Goal: Information Seeking & Learning: Learn about a topic

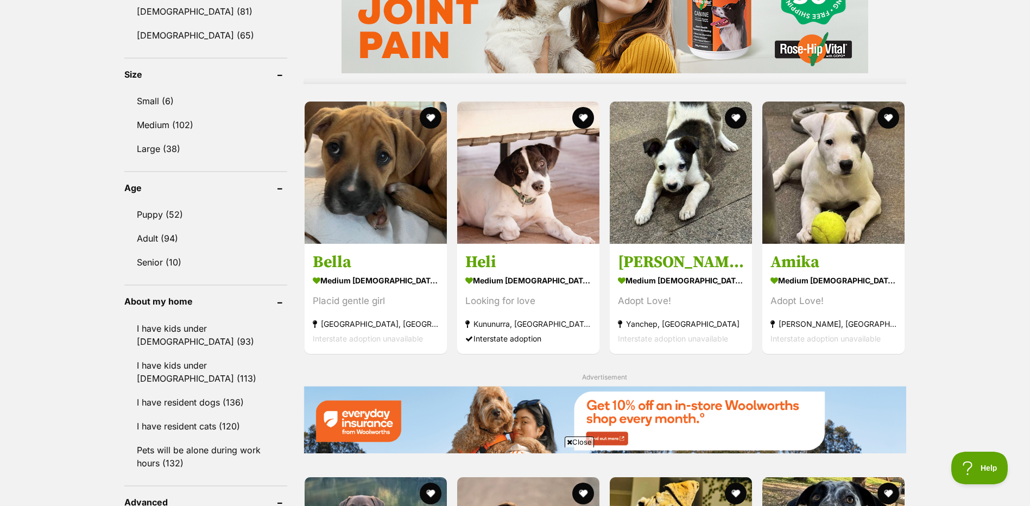
scroll to position [977, 0]
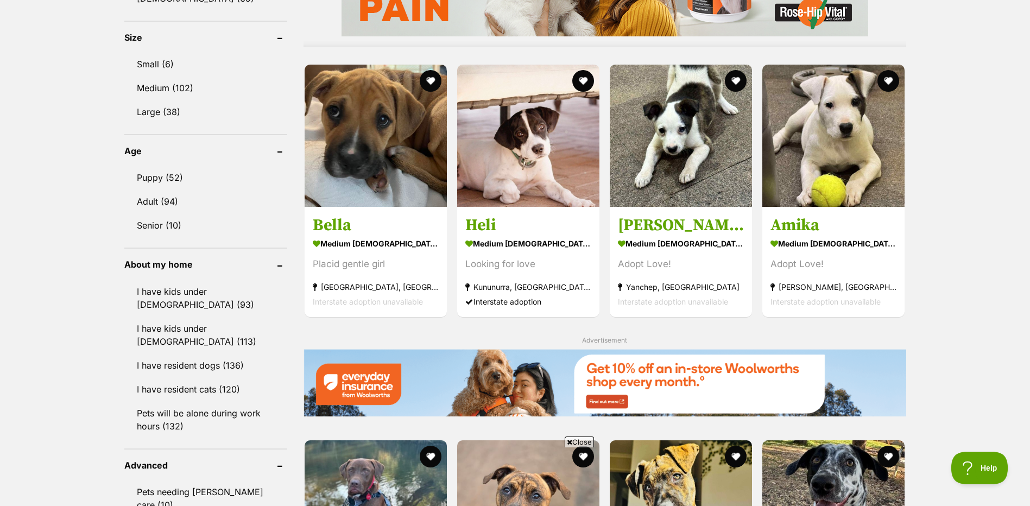
drag, startPoint x: 970, startPoint y: 133, endPoint x: 957, endPoint y: 133, distance: 13.0
click at [968, 133] on div "Displaying 61 to 80 of 146 pets Clear all 2 filters Show 20 40 60 pets per page…" at bounding box center [515, 276] width 1030 height 2029
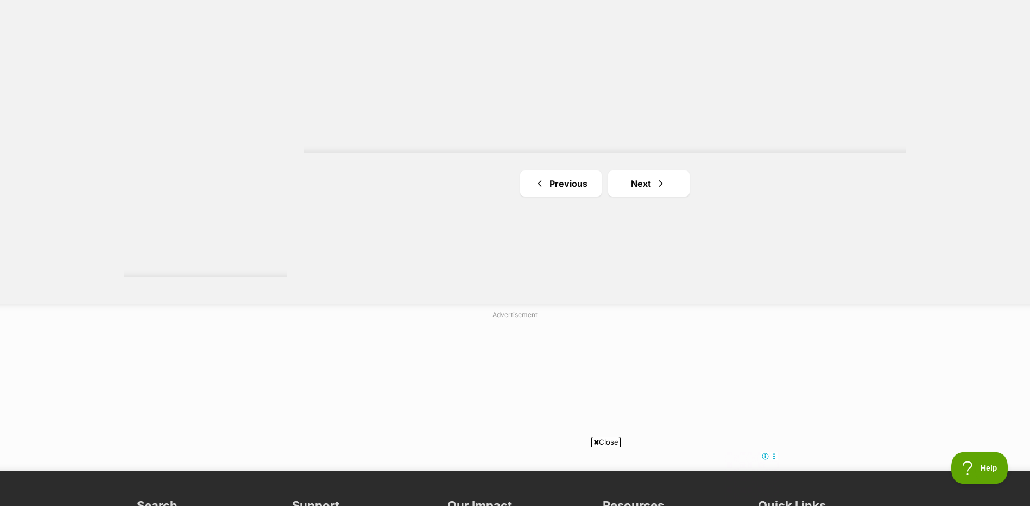
scroll to position [2063, 0]
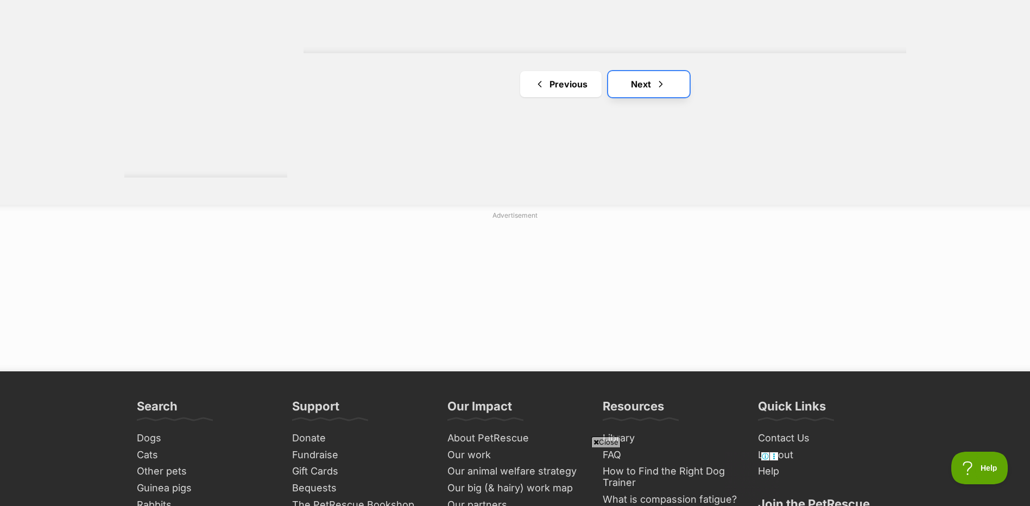
click at [654, 85] on link "Next" at bounding box center [648, 84] width 81 height 26
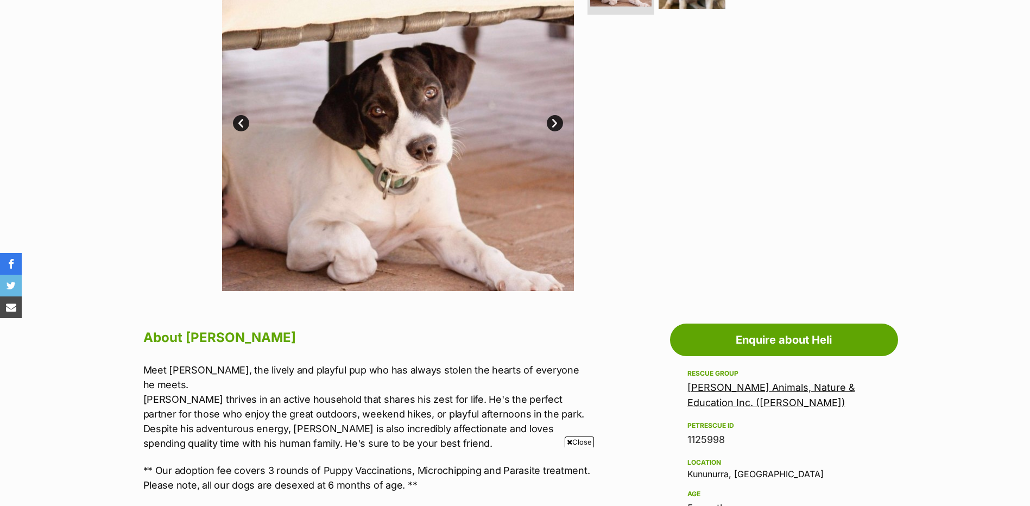
scroll to position [271, 0]
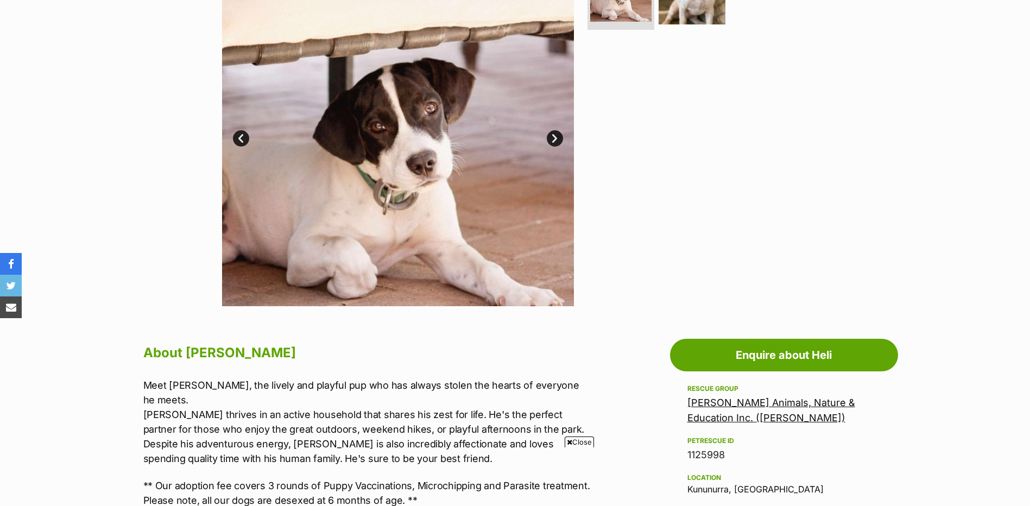
click at [556, 137] on link "Next" at bounding box center [555, 138] width 16 height 16
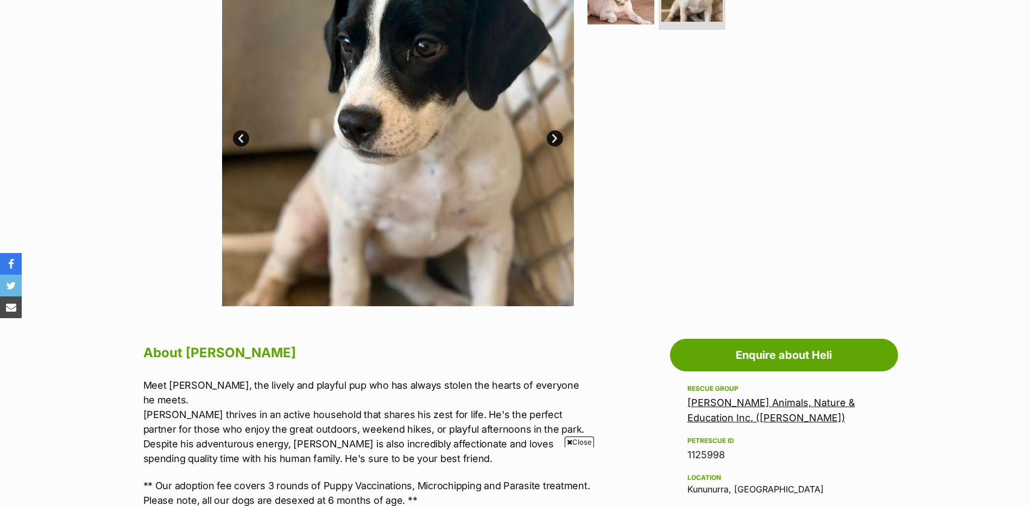
click at [556, 137] on link "Next" at bounding box center [555, 138] width 16 height 16
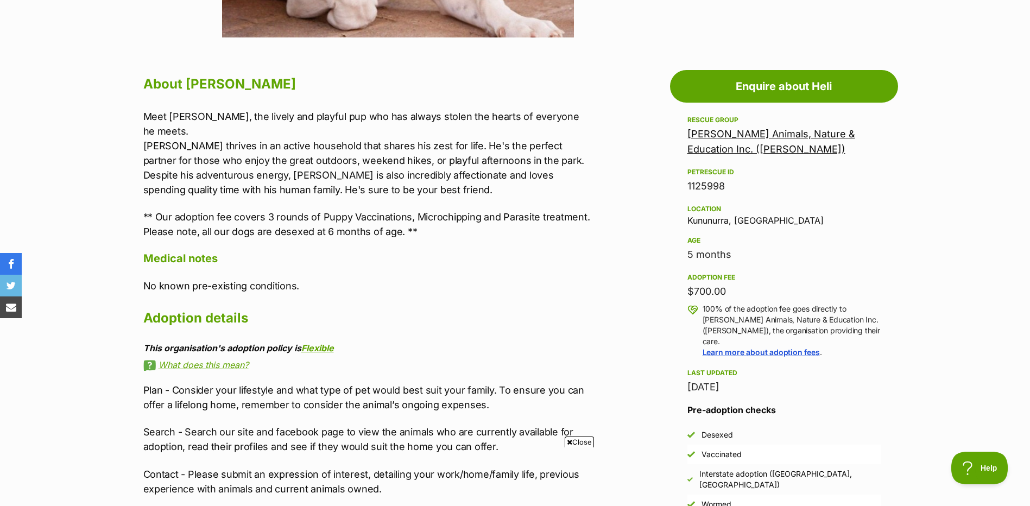
scroll to position [543, 0]
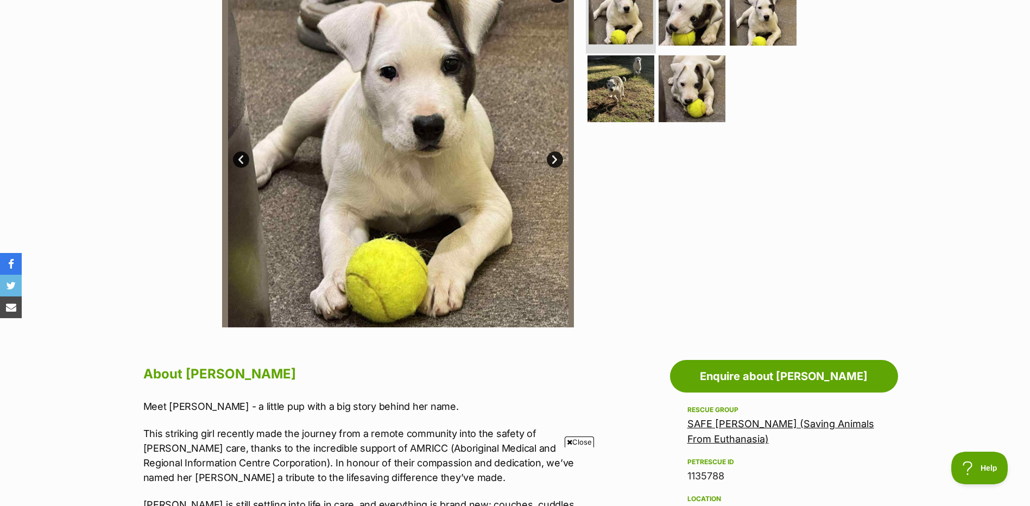
scroll to position [54, 0]
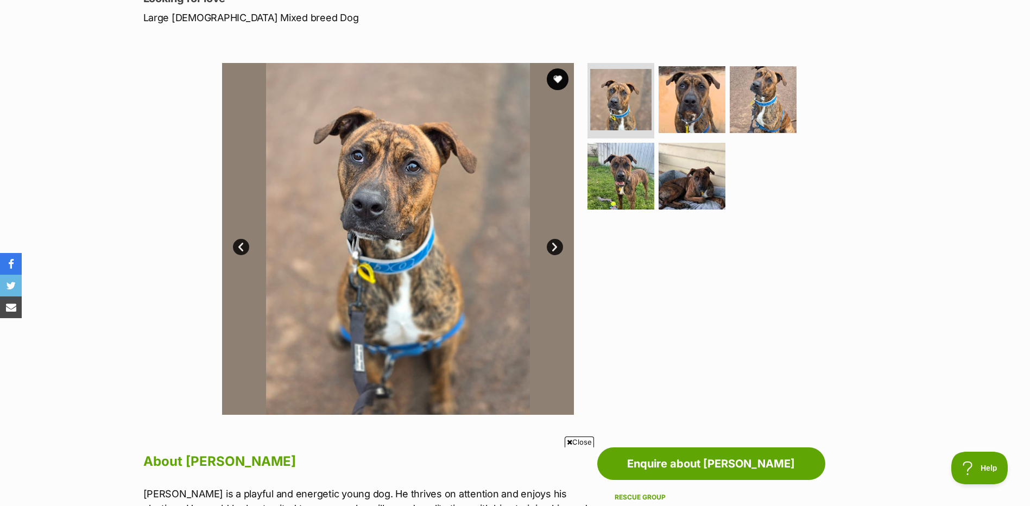
click at [559, 250] on link "Next" at bounding box center [555, 247] width 16 height 16
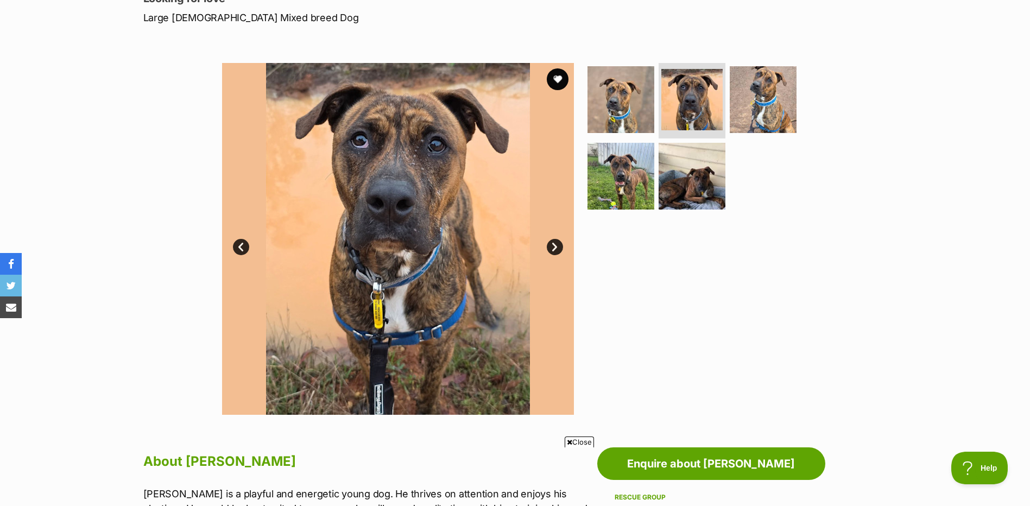
click at [559, 250] on link "Next" at bounding box center [555, 247] width 16 height 16
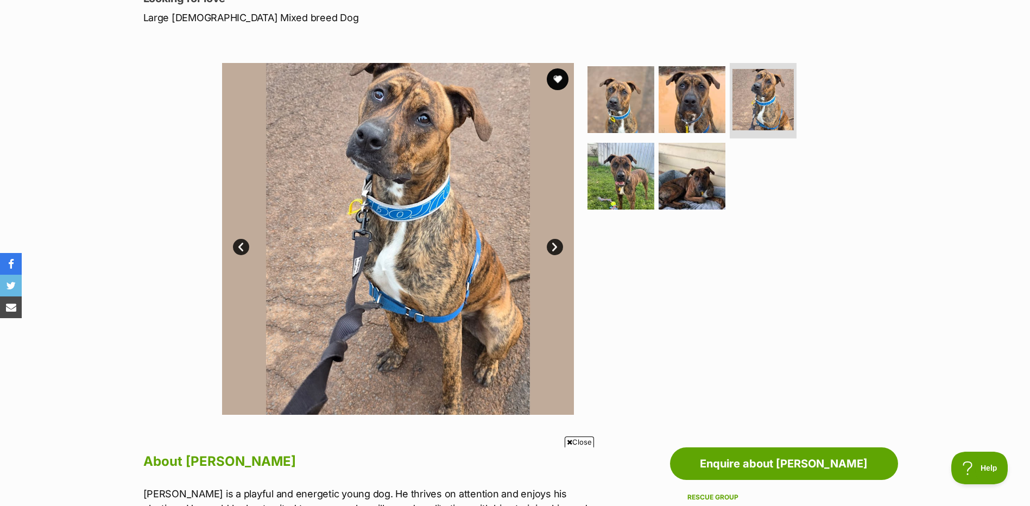
click at [559, 250] on link "Next" at bounding box center [555, 247] width 16 height 16
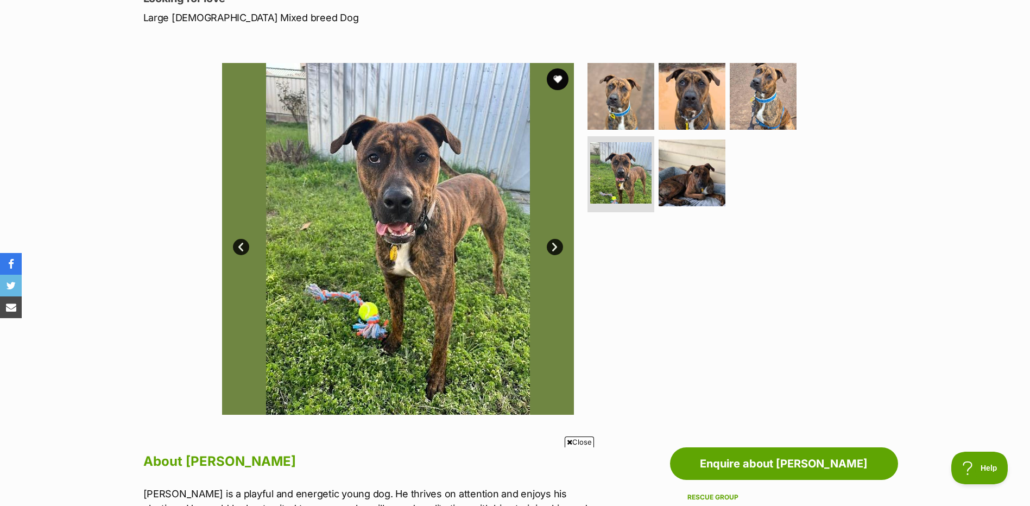
click at [559, 250] on link "Next" at bounding box center [555, 247] width 16 height 16
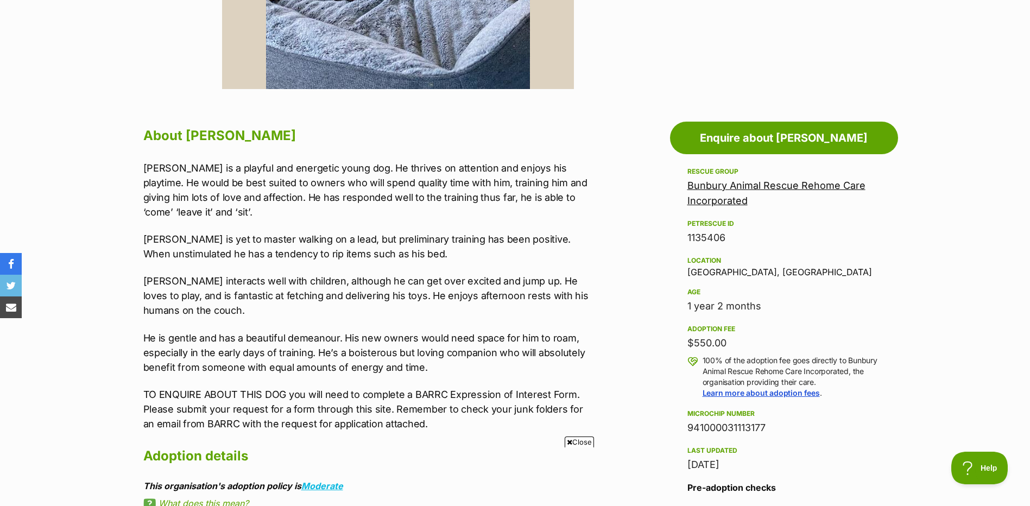
scroll to position [543, 0]
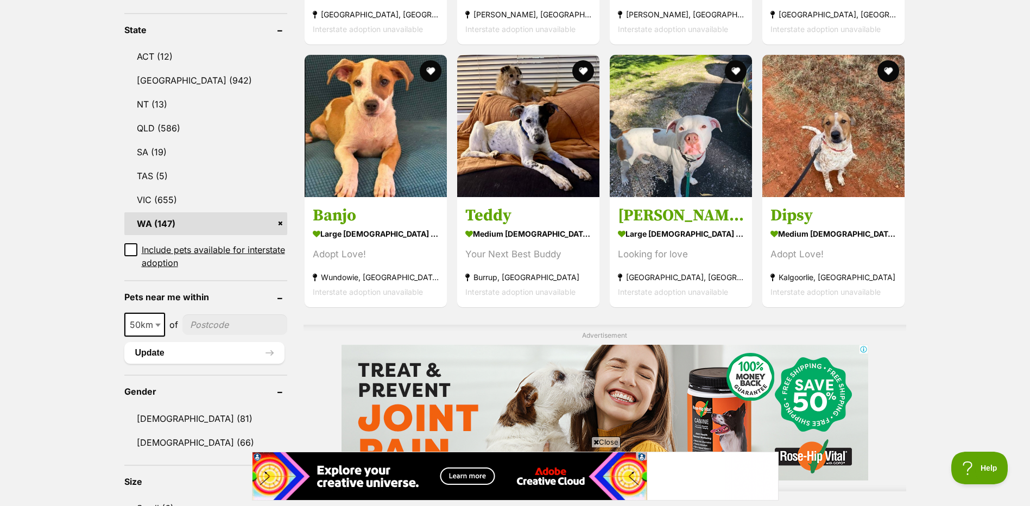
scroll to position [543, 0]
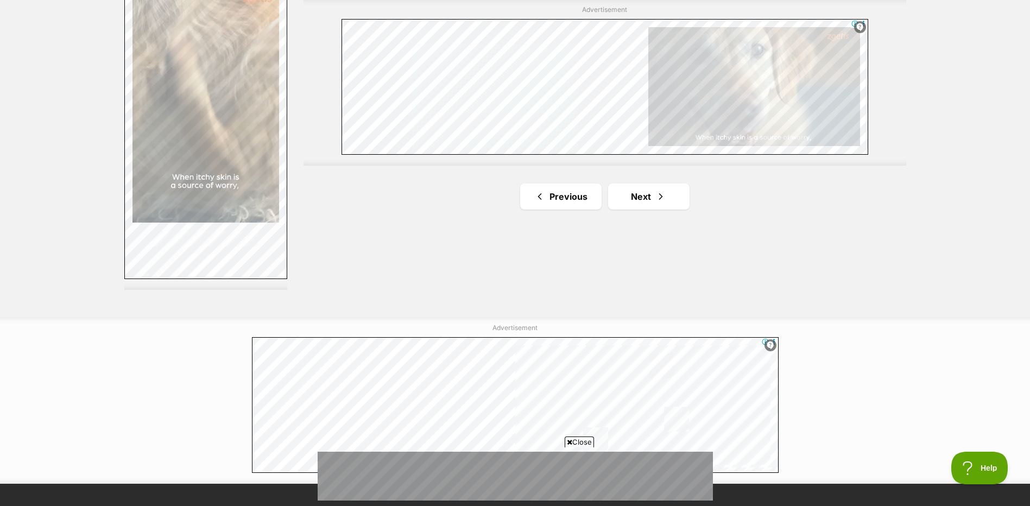
scroll to position [1955, 0]
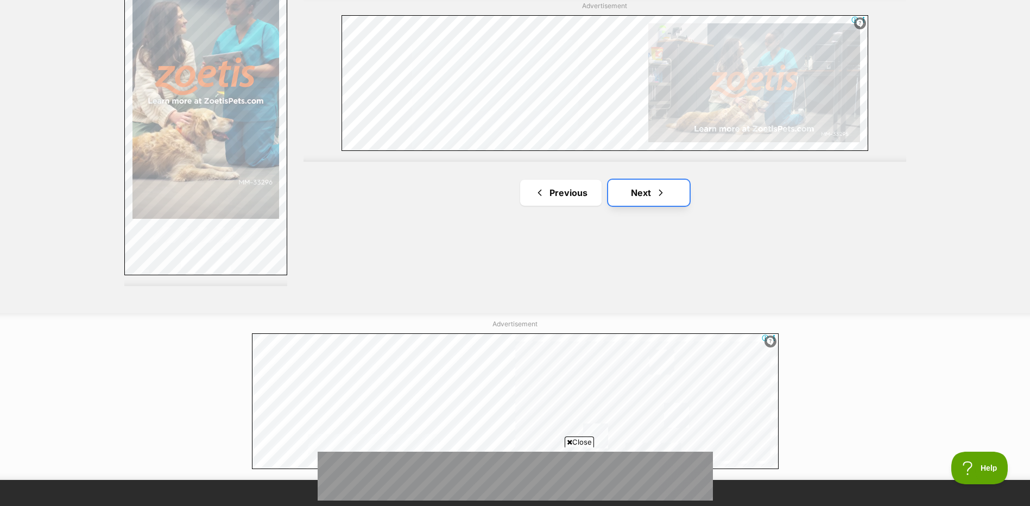
click at [629, 196] on link "Next" at bounding box center [648, 193] width 81 height 26
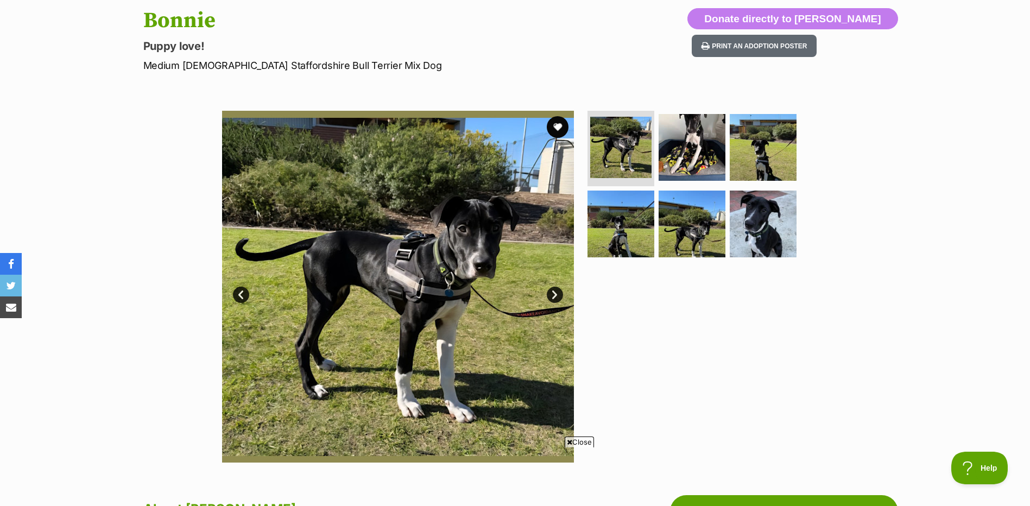
scroll to position [109, 0]
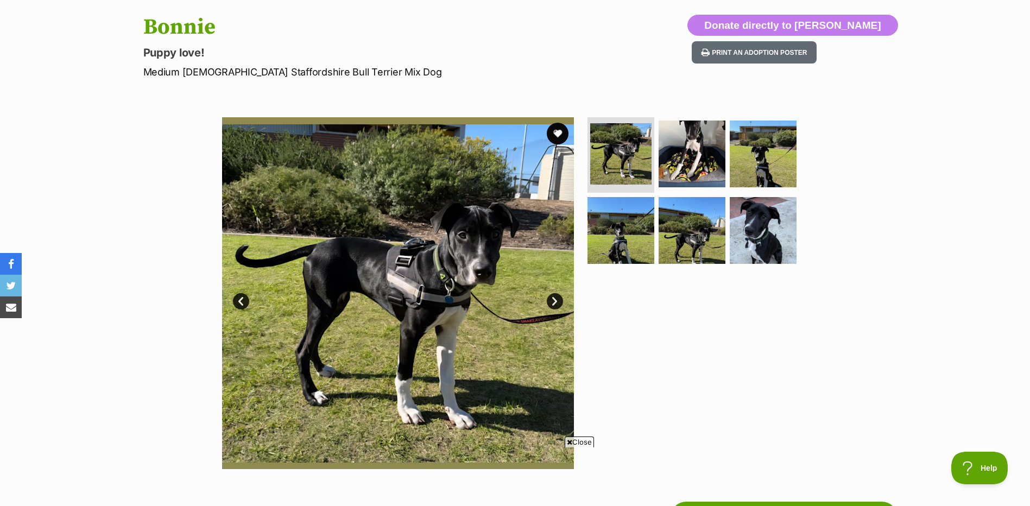
click at [553, 305] on link "Next" at bounding box center [555, 301] width 16 height 16
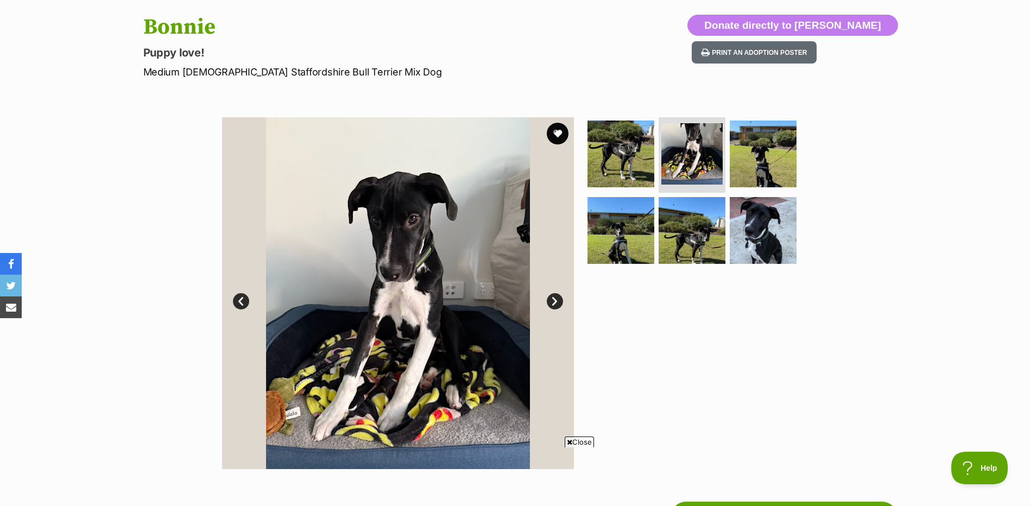
click at [553, 305] on link "Next" at bounding box center [555, 301] width 16 height 16
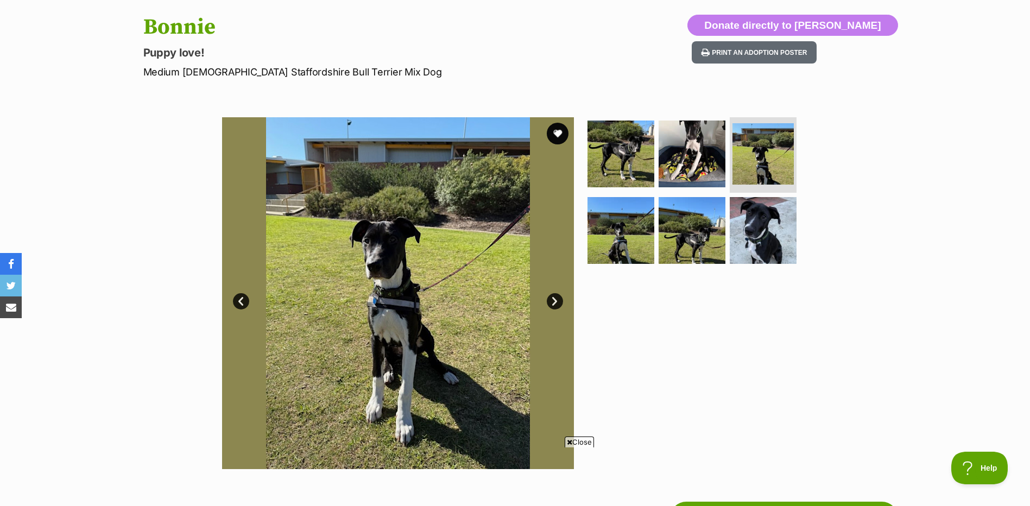
click at [553, 305] on link "Next" at bounding box center [555, 301] width 16 height 16
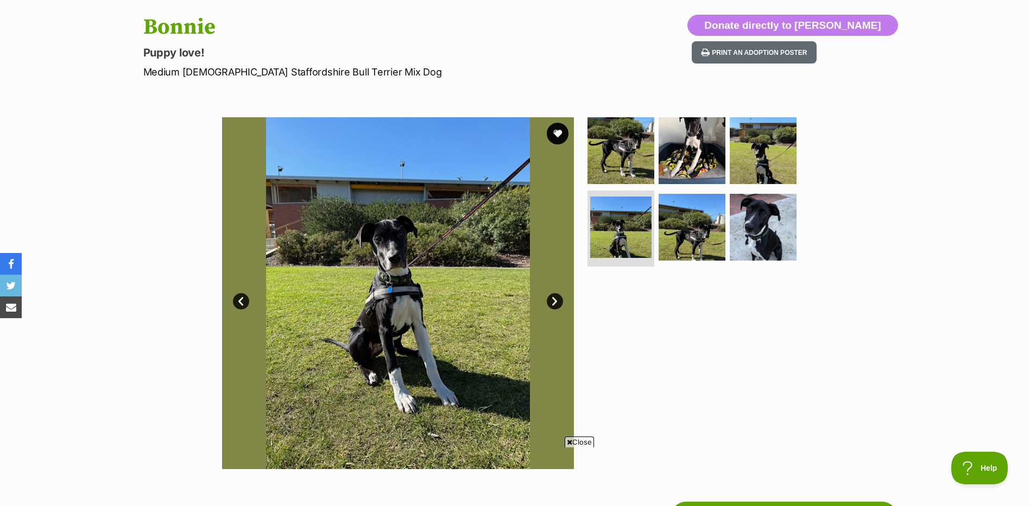
click at [553, 305] on link "Next" at bounding box center [555, 301] width 16 height 16
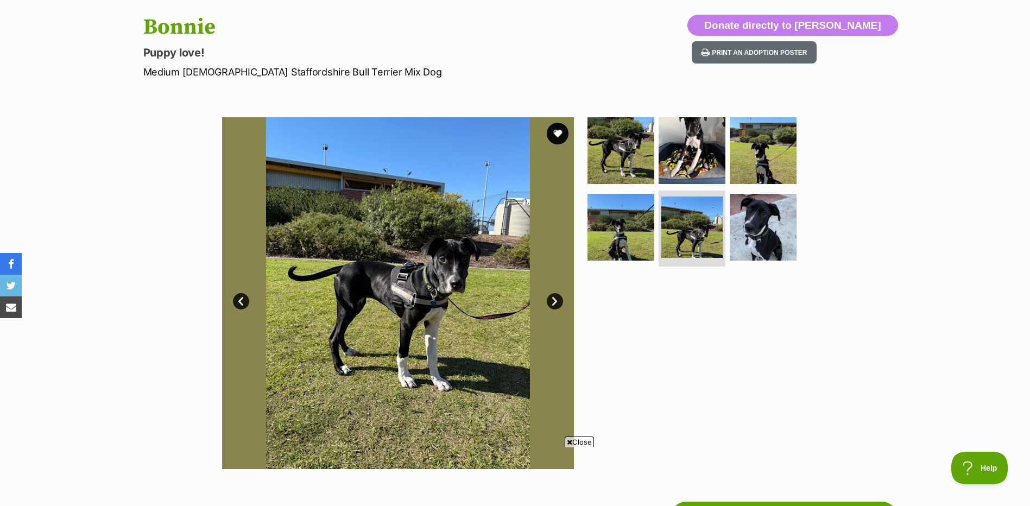
click at [553, 305] on link "Next" at bounding box center [555, 301] width 16 height 16
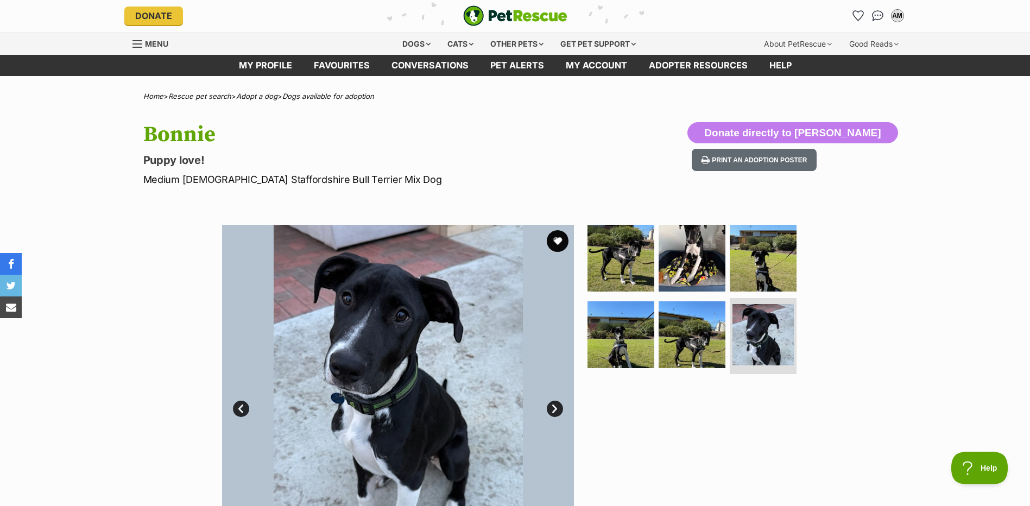
scroll to position [0, 0]
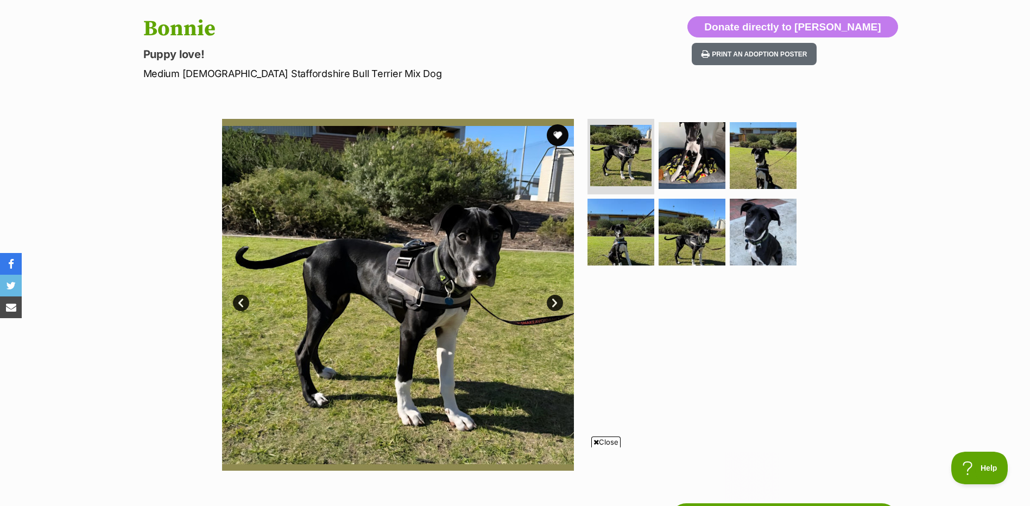
scroll to position [54, 0]
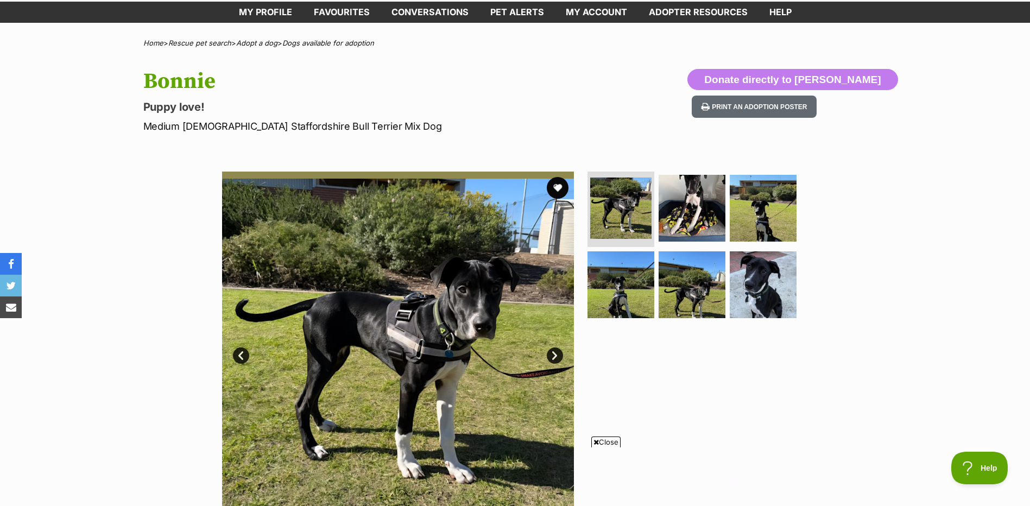
click at [943, 206] on div "Available 1 of 6 images 1 of 6 images 1 of 6 images 1 of 6 images 1 of 6 images…" at bounding box center [515, 339] width 1030 height 368
click at [683, 216] on img at bounding box center [692, 208] width 70 height 70
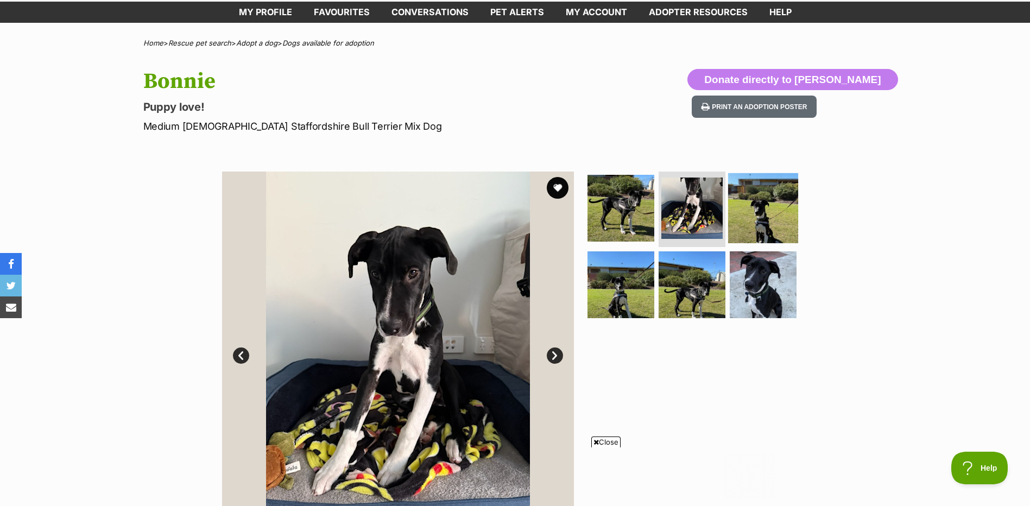
click at [763, 207] on img at bounding box center [763, 208] width 70 height 70
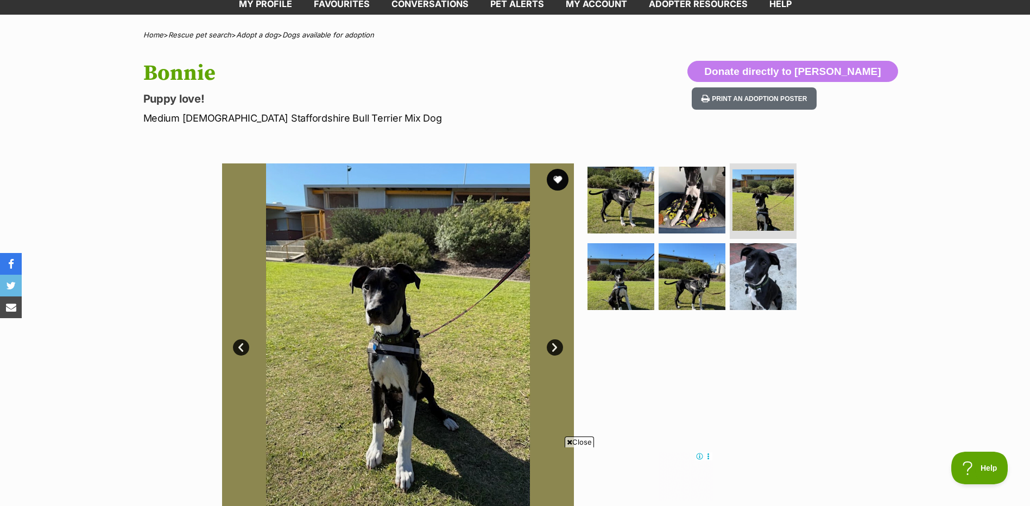
scroll to position [434, 0]
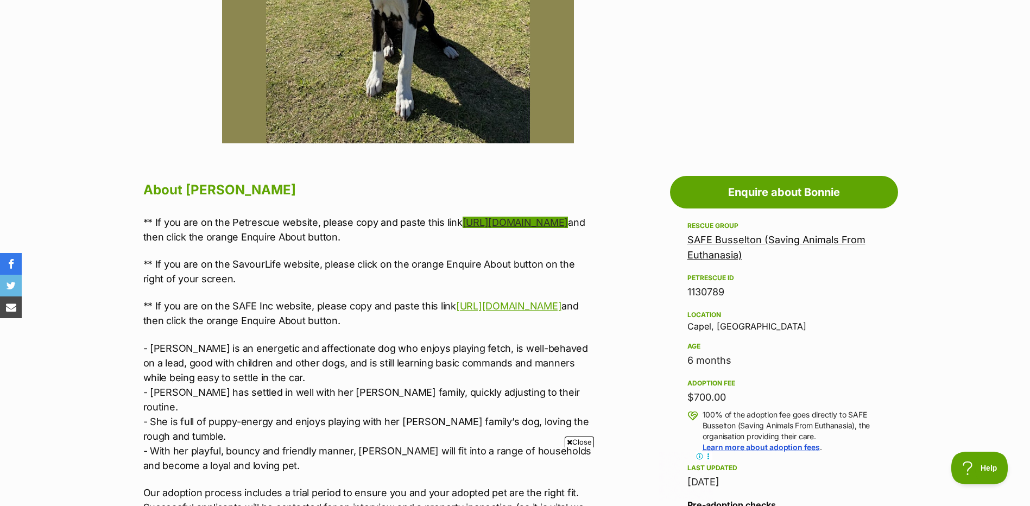
click at [494, 220] on link "https://www.savour-life.com.au/adopt-a-dog/search-now/view/99001" at bounding box center [515, 222] width 105 height 11
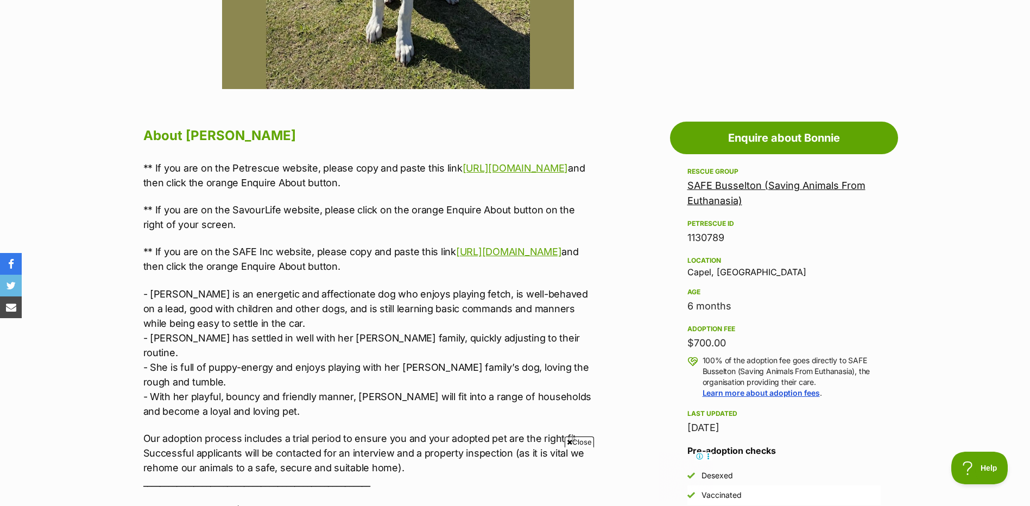
scroll to position [109, 0]
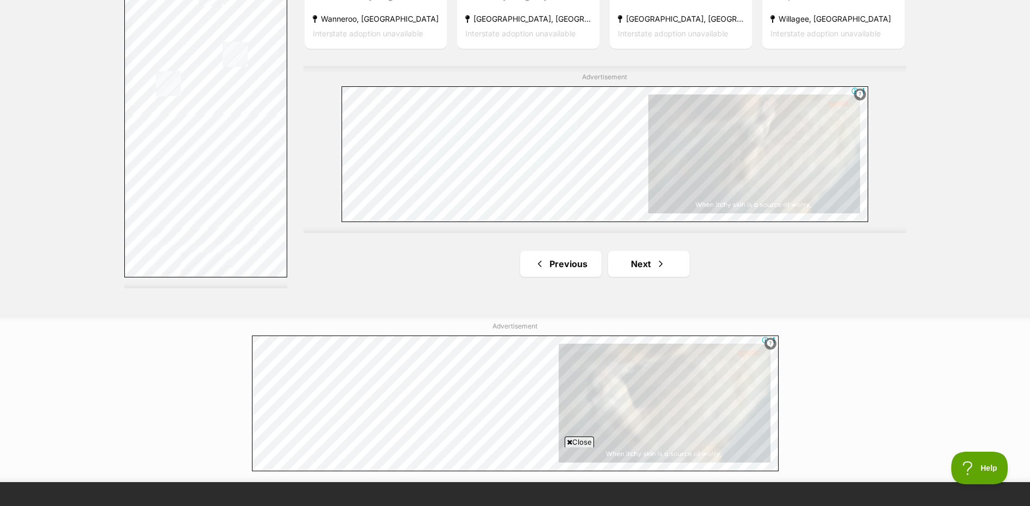
scroll to position [1955, 0]
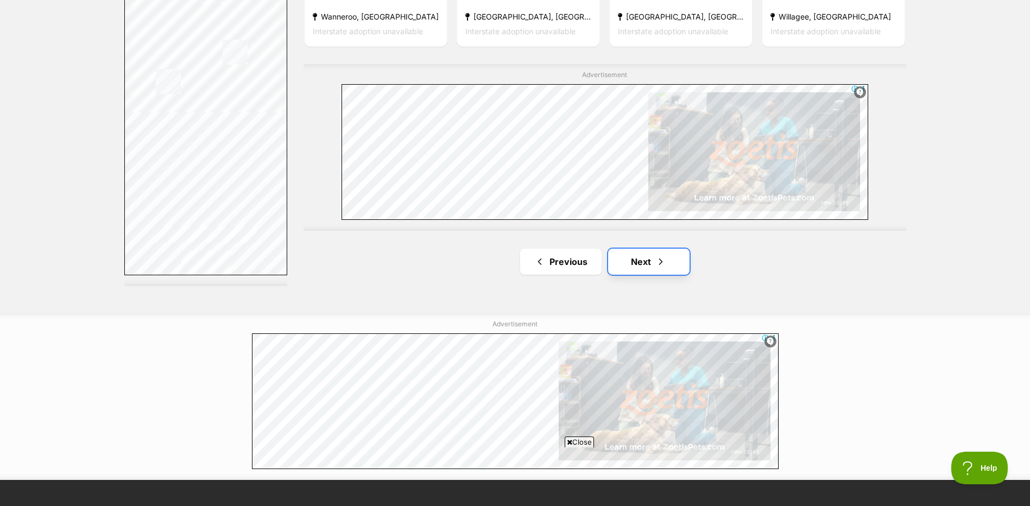
click at [655, 269] on link "Next" at bounding box center [648, 262] width 81 height 26
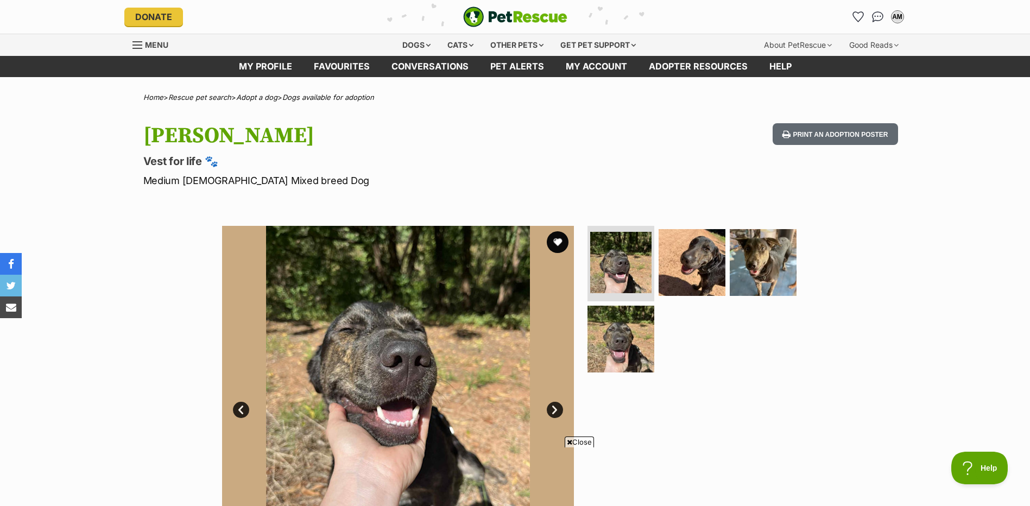
scroll to position [163, 0]
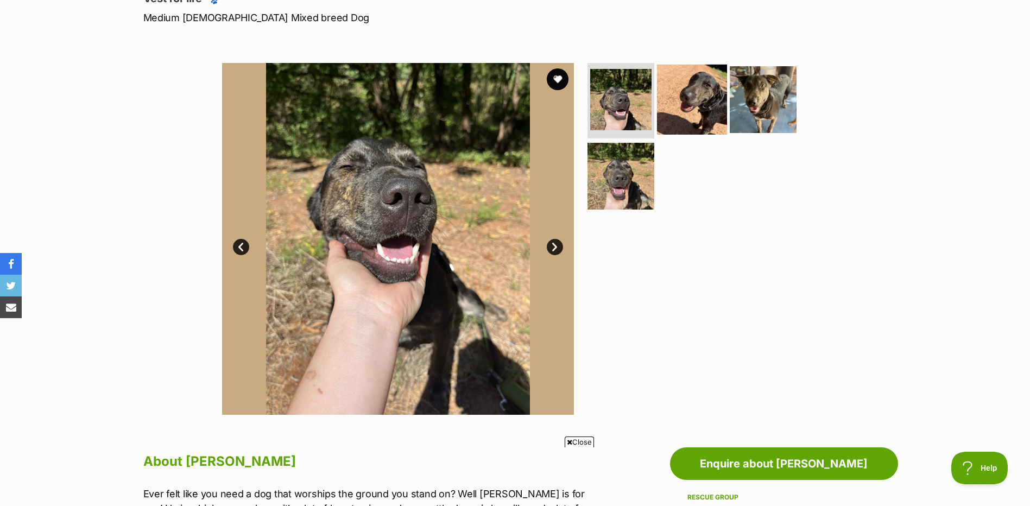
click at [683, 74] on img at bounding box center [692, 99] width 70 height 70
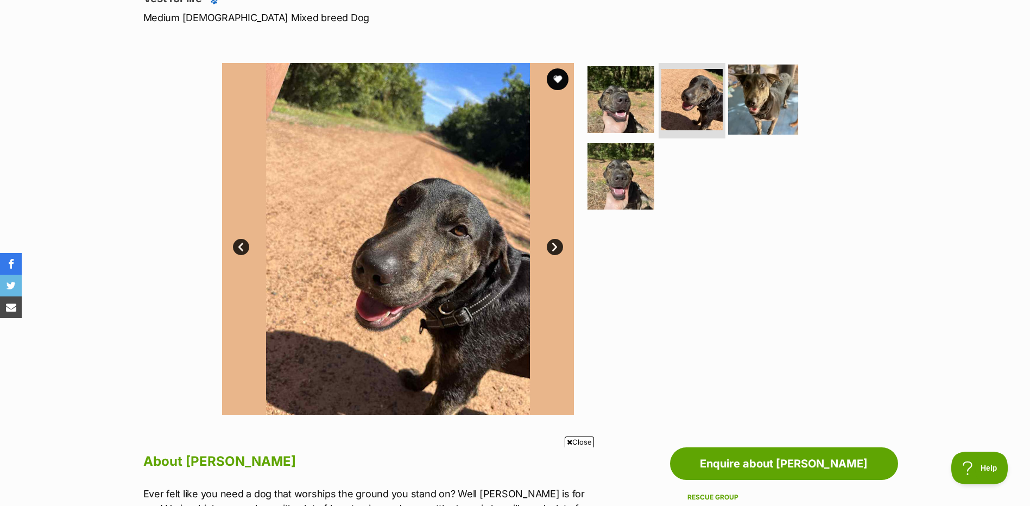
click at [777, 98] on img at bounding box center [763, 99] width 70 height 70
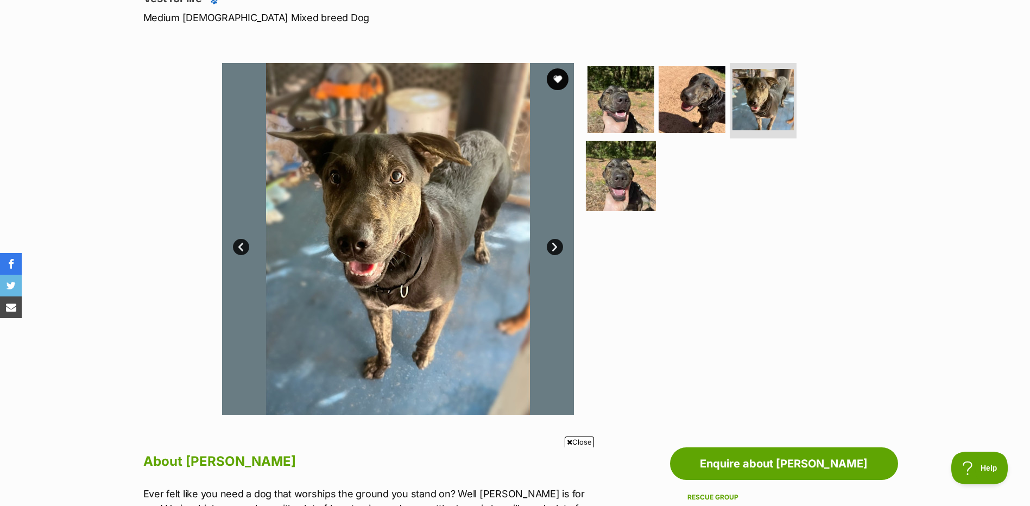
click at [624, 177] on img at bounding box center [621, 176] width 70 height 70
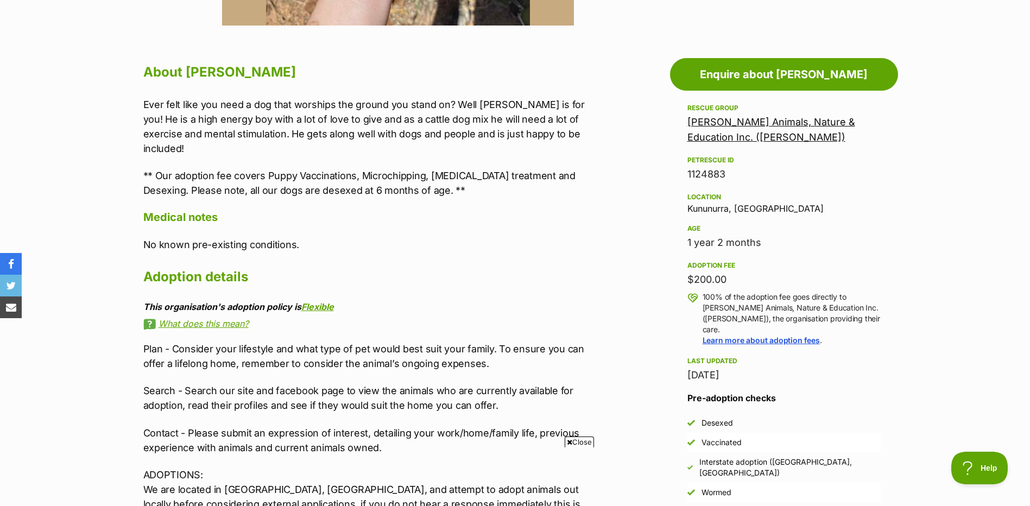
scroll to position [543, 0]
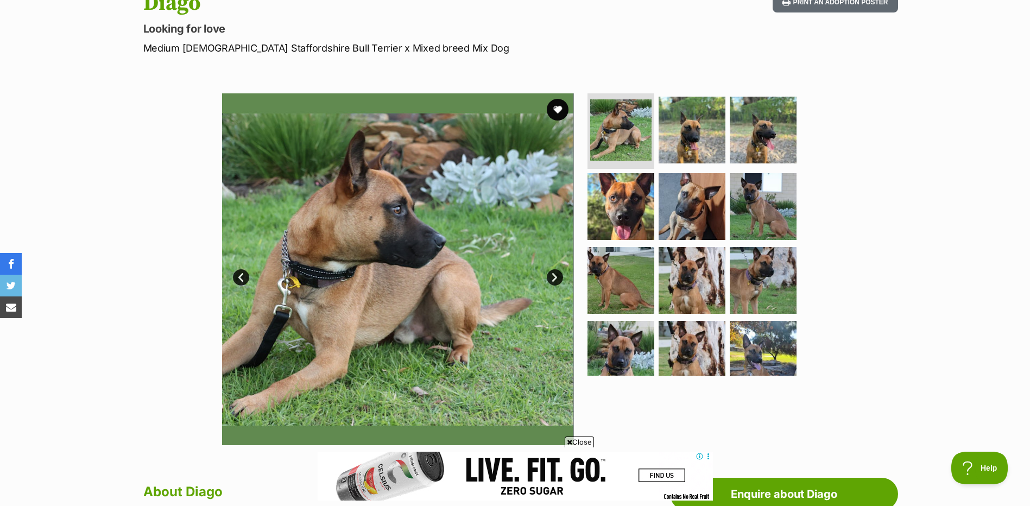
scroll to position [163, 0]
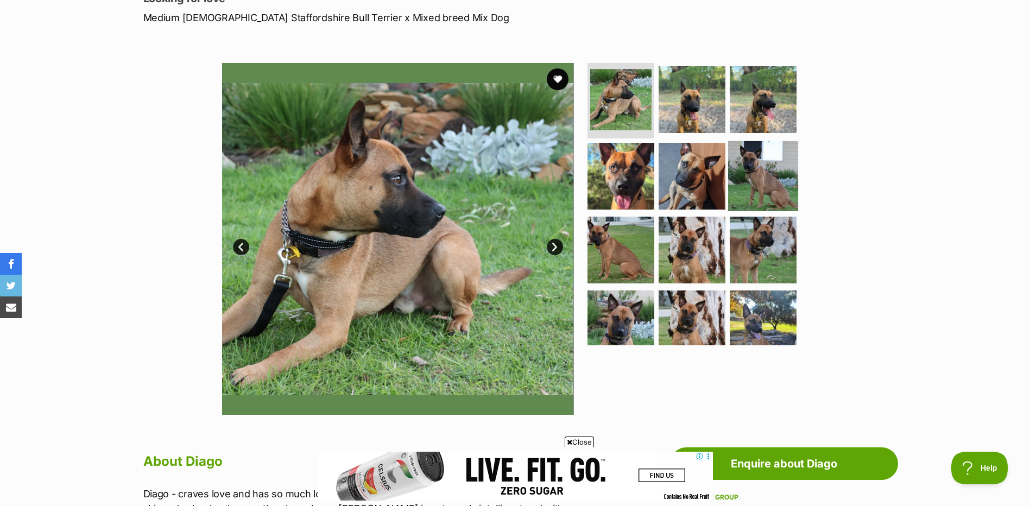
click at [757, 176] on img at bounding box center [763, 176] width 70 height 70
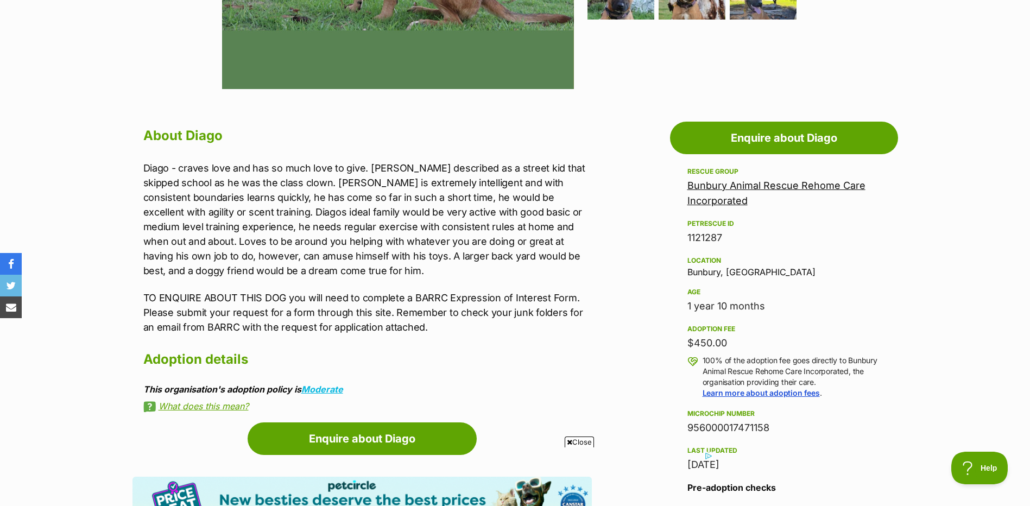
scroll to position [0, 0]
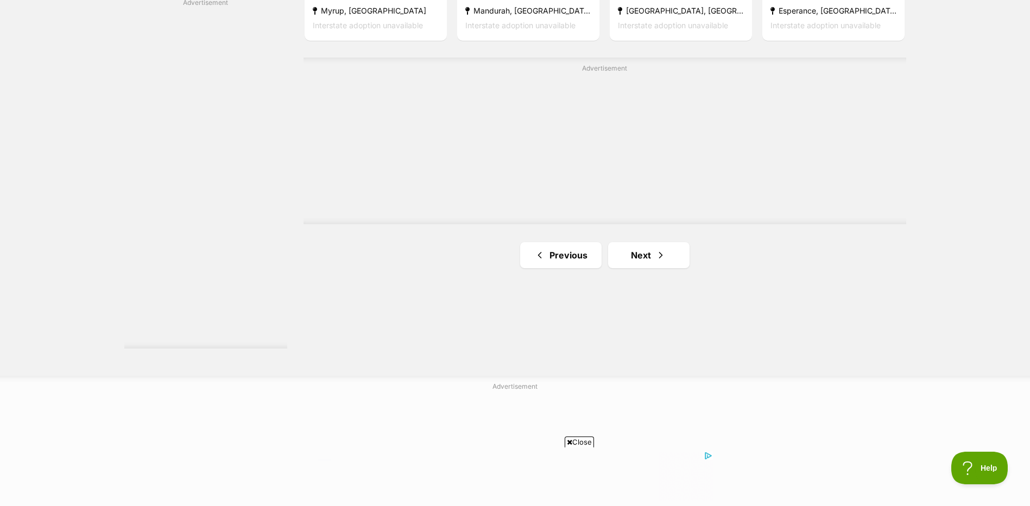
scroll to position [2009, 0]
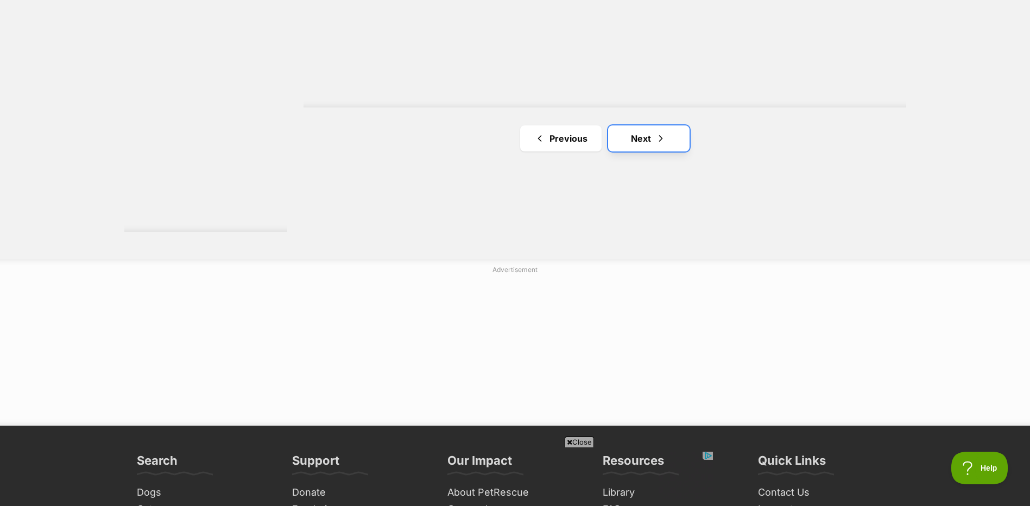
click at [635, 141] on link "Next" at bounding box center [648, 138] width 81 height 26
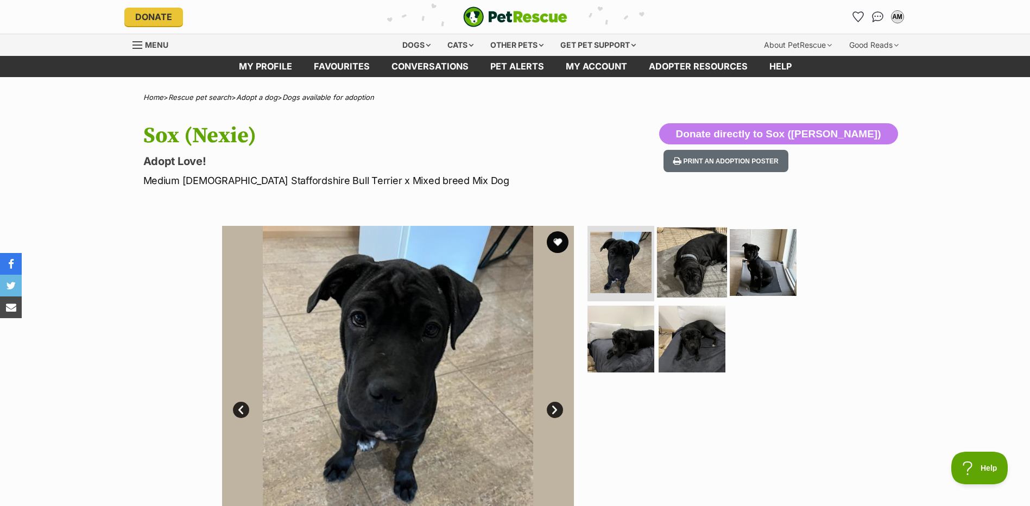
click at [683, 270] on img at bounding box center [692, 262] width 70 height 70
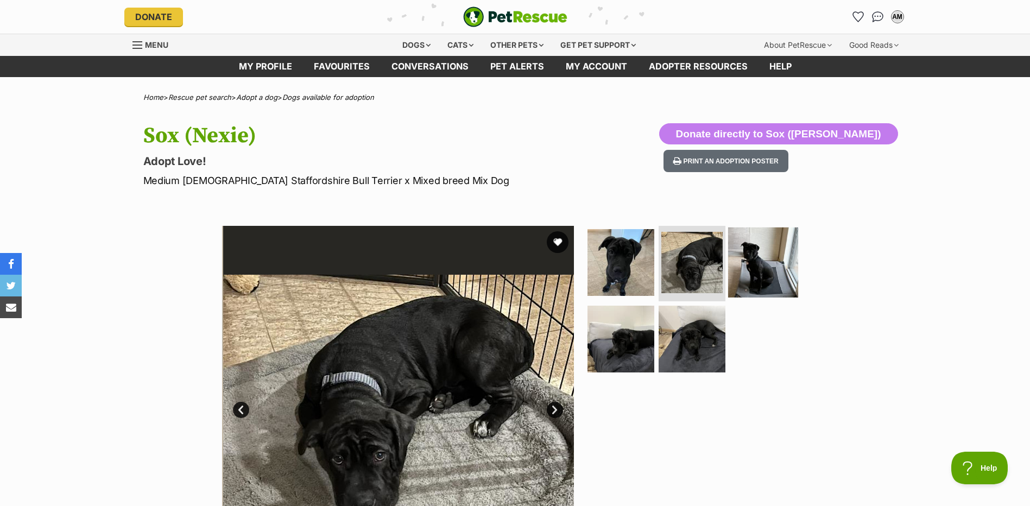
click at [761, 269] on img at bounding box center [763, 262] width 70 height 70
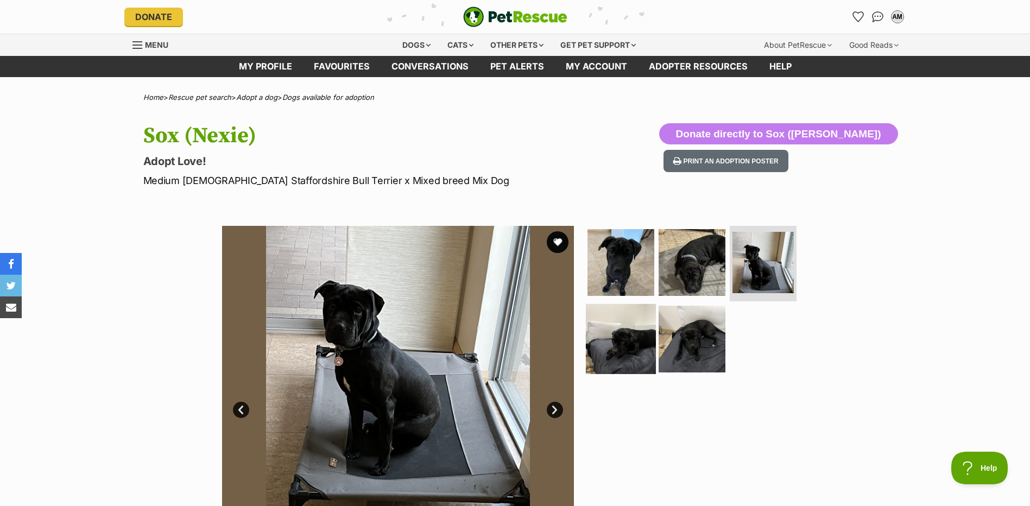
click at [629, 329] on img at bounding box center [621, 339] width 70 height 70
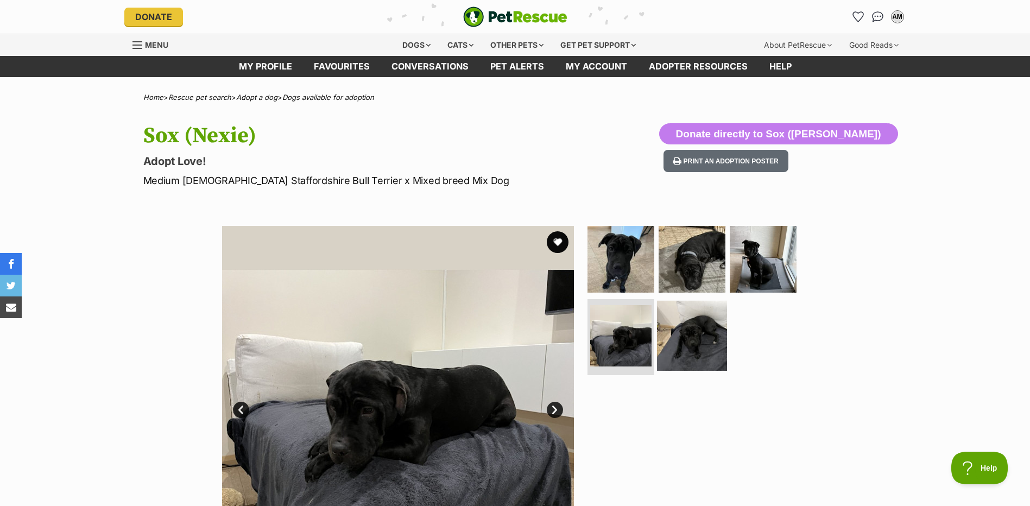
click at [685, 333] on img at bounding box center [692, 336] width 70 height 70
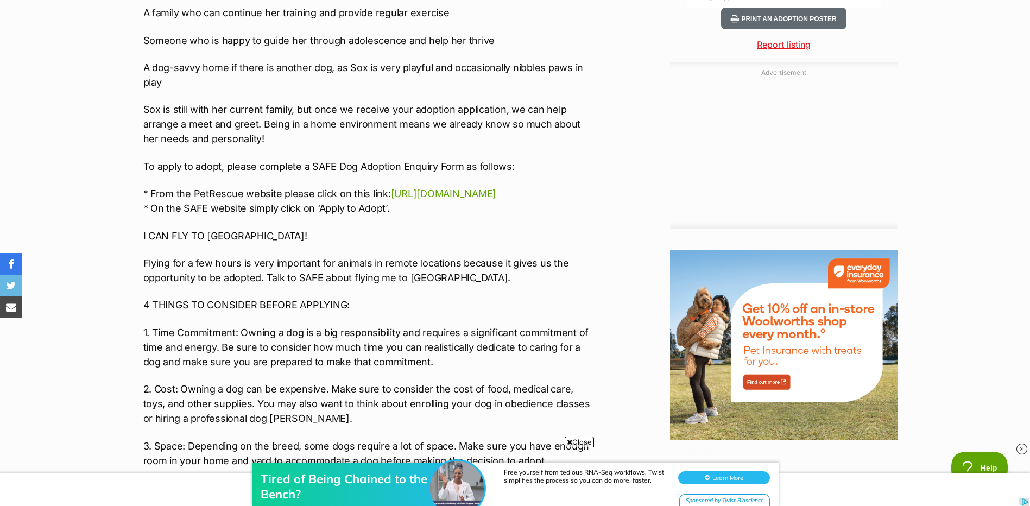
scroll to position [1032, 0]
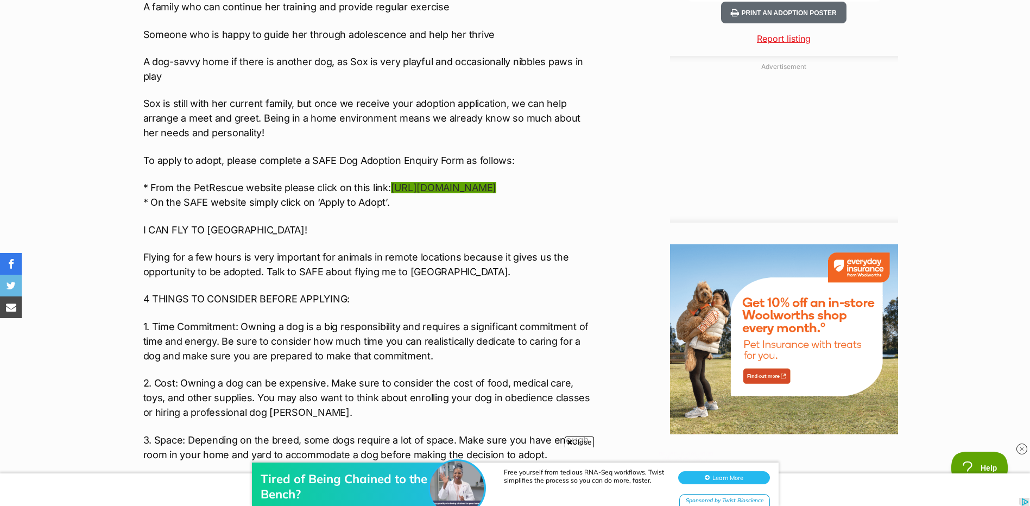
click at [439, 182] on link "https://safe.org.au/find-a-dog/animal/ND1667/" at bounding box center [443, 187] width 105 height 11
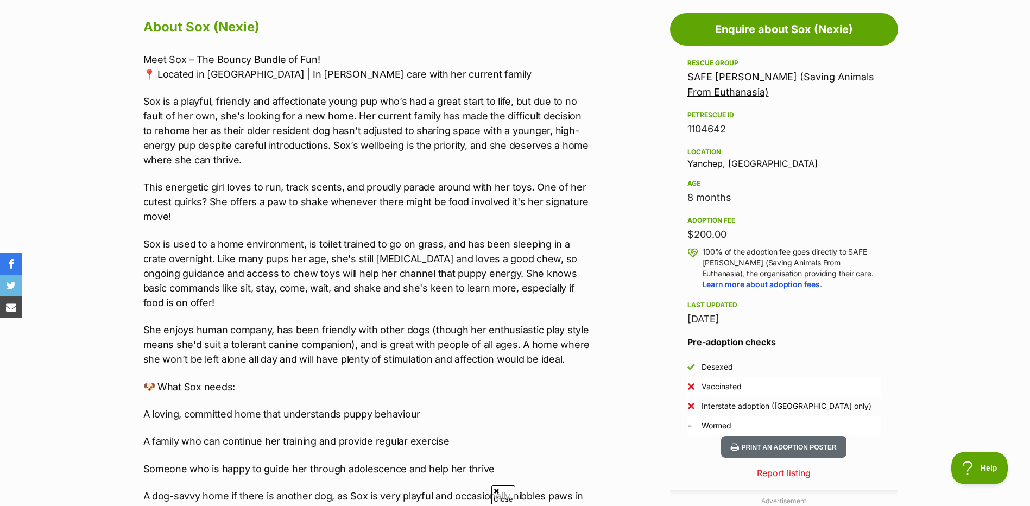
scroll to position [0, 0]
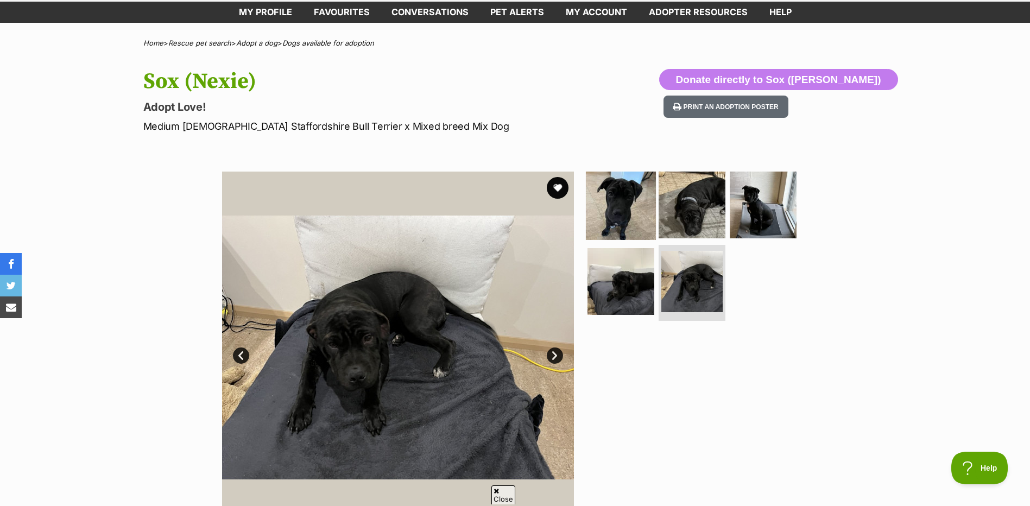
click at [629, 185] on img at bounding box center [621, 204] width 70 height 70
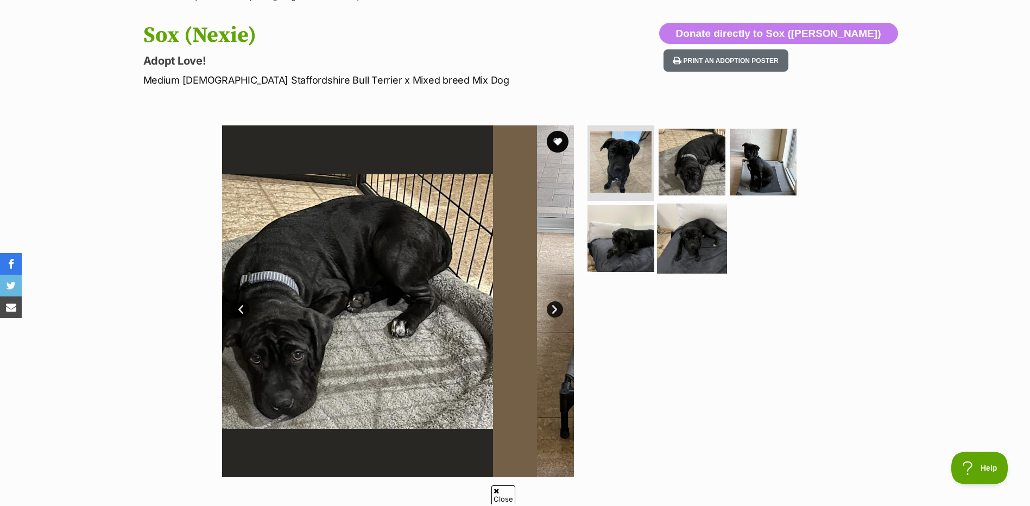
scroll to position [163, 0]
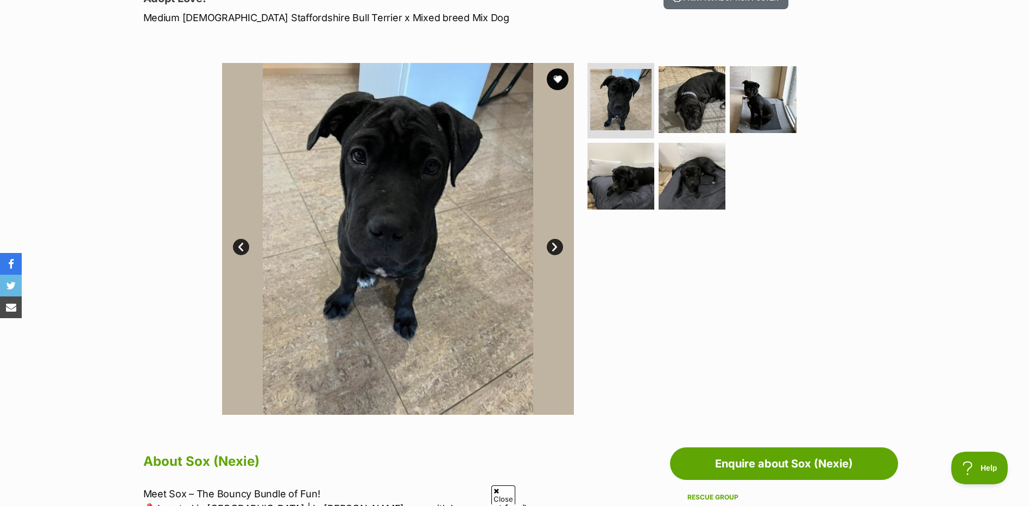
click at [549, 249] on link "Next" at bounding box center [555, 247] width 16 height 16
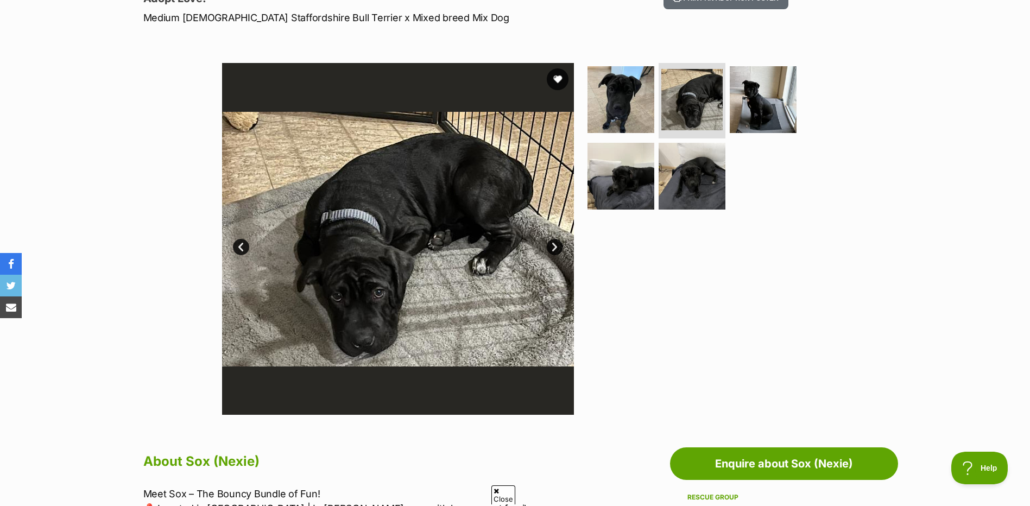
click at [551, 246] on link "Next" at bounding box center [555, 247] width 16 height 16
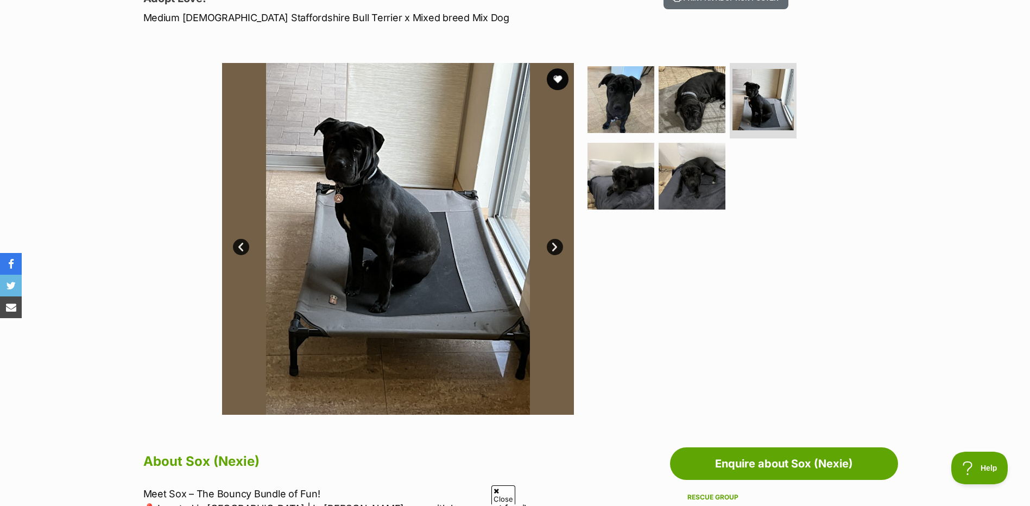
click at [551, 246] on link "Next" at bounding box center [555, 247] width 16 height 16
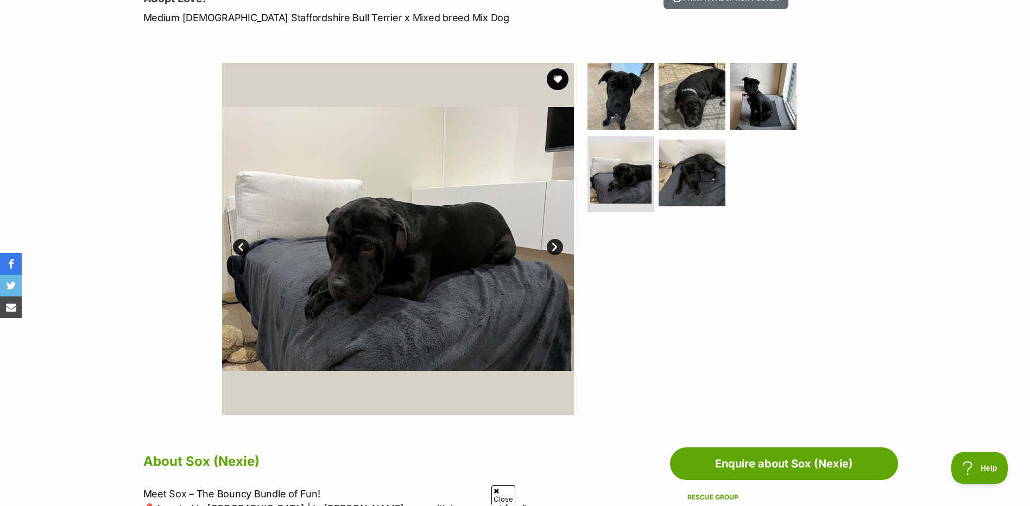
click at [551, 246] on link "Next" at bounding box center [555, 247] width 16 height 16
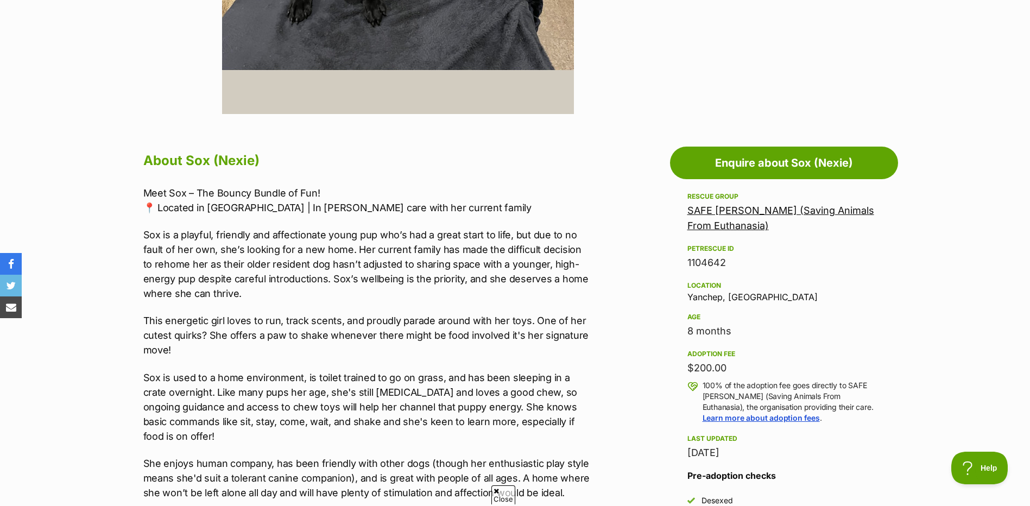
scroll to position [489, 0]
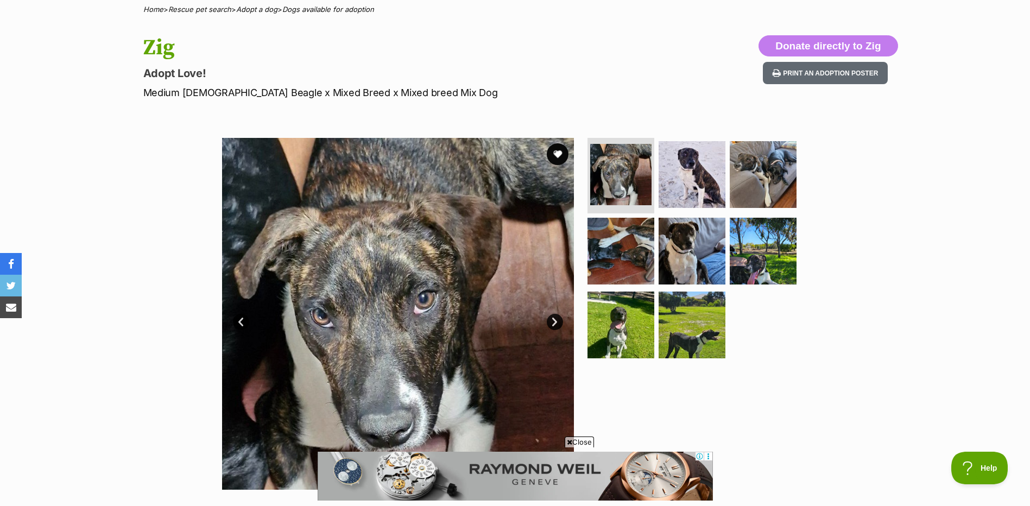
scroll to position [163, 0]
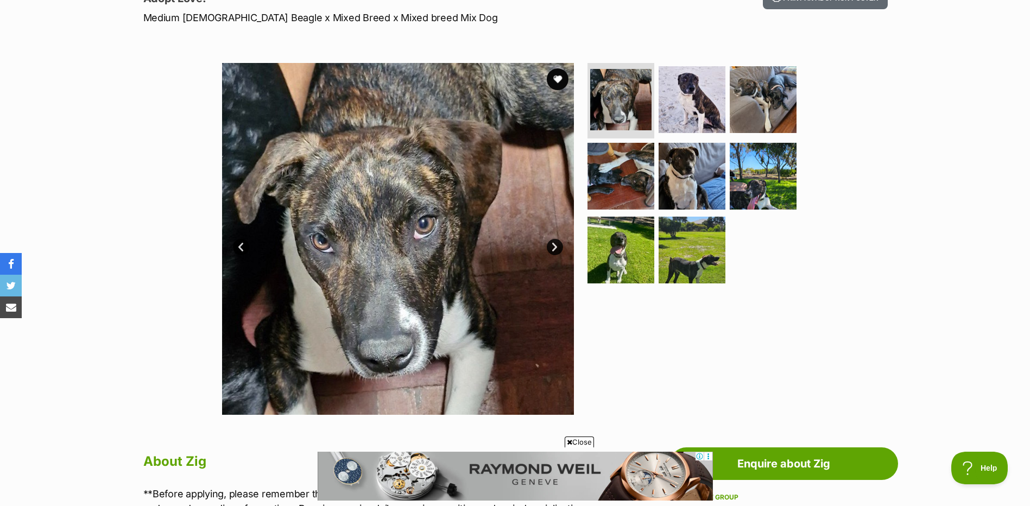
click at [549, 252] on link "Next" at bounding box center [555, 247] width 16 height 16
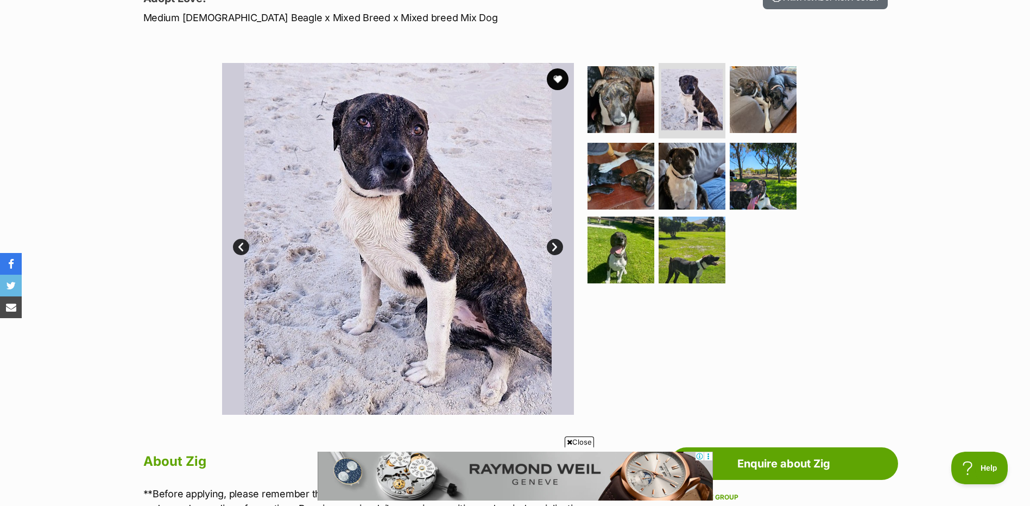
click at [550, 248] on link "Next" at bounding box center [555, 247] width 16 height 16
